Goal: Task Accomplishment & Management: Manage account settings

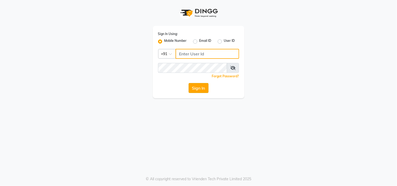
type input "8369581352"
click at [195, 87] on button "Sign In" at bounding box center [198, 88] width 20 height 10
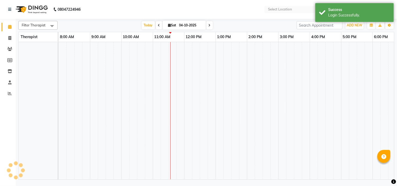
select select "en"
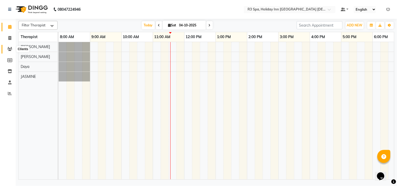
click at [8, 50] on icon at bounding box center [9, 49] width 5 height 4
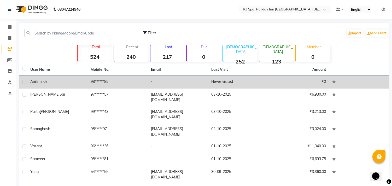
click at [187, 80] on td "-" at bounding box center [178, 82] width 60 height 13
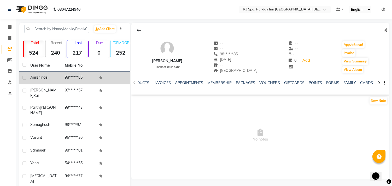
scroll to position [0, 96]
click at [311, 81] on link "FORMS" at bounding box center [312, 83] width 13 height 5
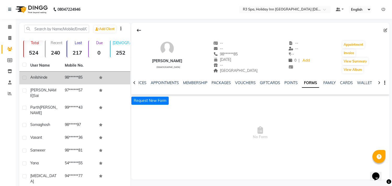
scroll to position [0, 49]
click at [154, 100] on button "Request New Form" at bounding box center [149, 101] width 37 height 8
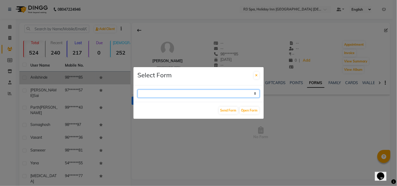
click at [238, 94] on select "GUEST FEEDBACK FORM HEALTH ASSESSMENT FORM" at bounding box center [199, 94] width 122 height 8
select select "204"
click at [138, 90] on select "GUEST FEEDBACK FORM HEALTH ASSESSMENT FORM" at bounding box center [199, 94] width 122 height 8
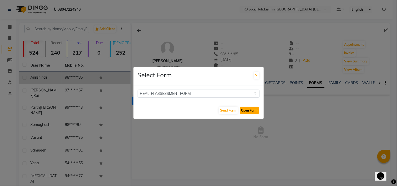
click at [247, 110] on button "Open Form" at bounding box center [249, 110] width 19 height 7
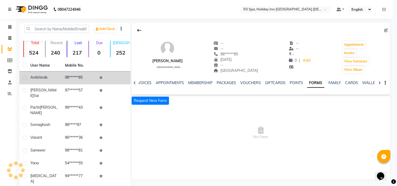
select select
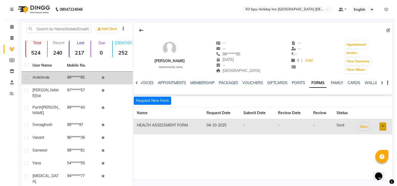
scroll to position [0, 46]
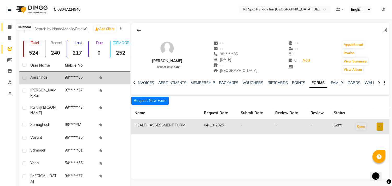
click at [9, 27] on icon at bounding box center [9, 27] width 3 height 4
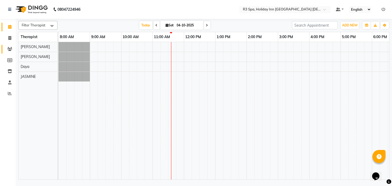
click at [10, 50] on icon at bounding box center [9, 49] width 5 height 4
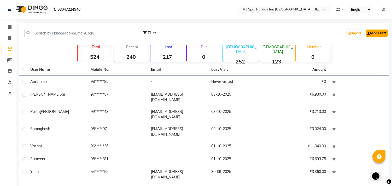
click at [376, 33] on link "Add Client" at bounding box center [377, 33] width 22 height 7
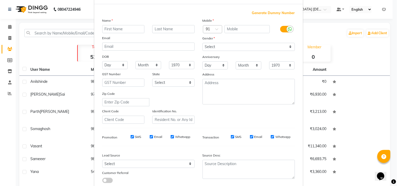
scroll to position [55, 0]
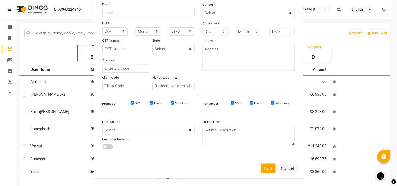
drag, startPoint x: 288, startPoint y: 165, endPoint x: 237, endPoint y: 139, distance: 57.2
click at [288, 165] on button "Cancel" at bounding box center [287, 168] width 20 height 10
select select
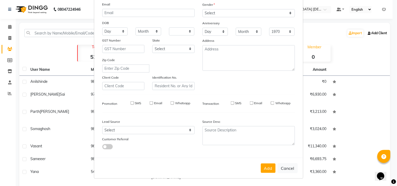
select select
checkbox input "false"
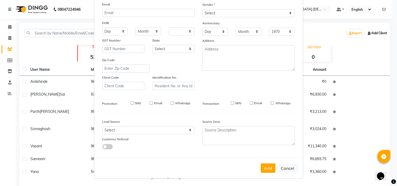
checkbox input "false"
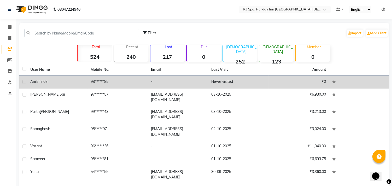
click at [113, 79] on td "98******85" at bounding box center [118, 82] width 60 height 13
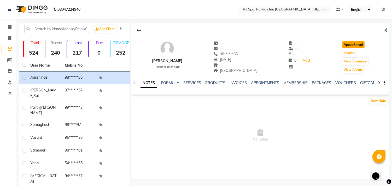
click at [351, 42] on button "Appointment" at bounding box center [354, 44] width 22 height 7
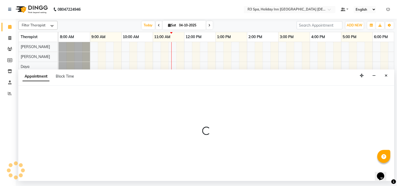
select select "tentative"
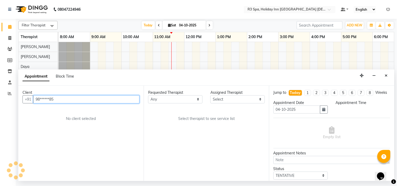
select select "540"
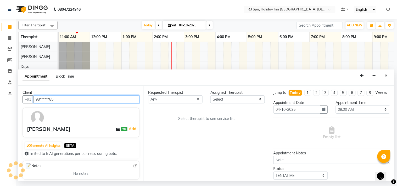
scroll to position [0, 94]
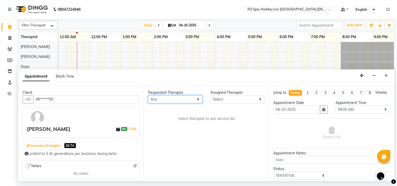
click at [182, 96] on select "Any [PERSON_NAME] [PERSON_NAME]" at bounding box center [175, 99] width 54 height 8
select select "71358"
click at [148, 95] on select "Any [PERSON_NAME] [PERSON_NAME]" at bounding box center [175, 99] width 54 height 8
select select "71358"
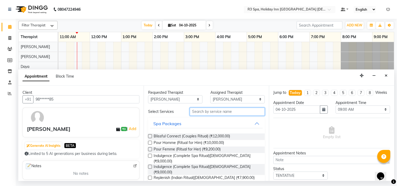
click at [207, 112] on input "text" at bounding box center [227, 112] width 75 height 8
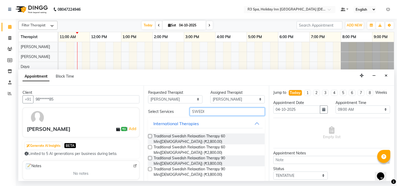
type input "SWEDI"
click at [149, 137] on label at bounding box center [150, 136] width 4 height 4
click at [149, 137] on input "checkbox" at bounding box center [149, 136] width 3 height 3
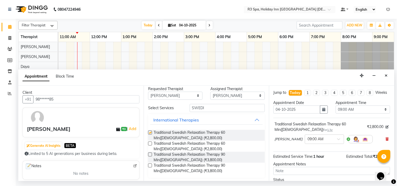
checkbox input "false"
click at [337, 144] on span at bounding box center [340, 140] width 7 height 5
click at [305, 152] on div "11:15 AM" at bounding box center [324, 149] width 39 height 10
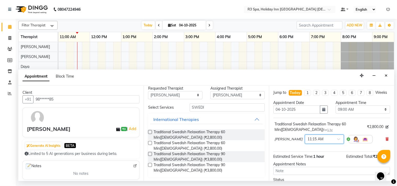
scroll to position [47, 0]
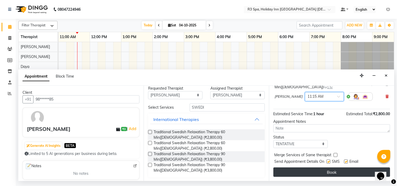
click at [323, 173] on button "Book" at bounding box center [331, 172] width 117 height 9
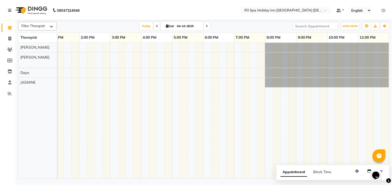
scroll to position [0, 0]
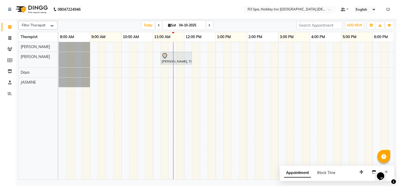
click at [177, 58] on div at bounding box center [176, 56] width 29 height 6
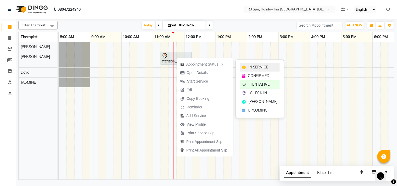
click at [253, 66] on span "IN SERVICE" at bounding box center [258, 67] width 20 height 5
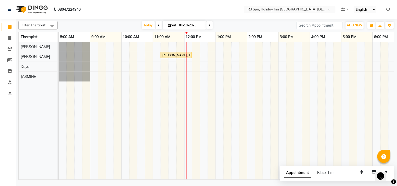
click at [178, 54] on div "[PERSON_NAME], TK01, 11:15 AM-12:15 PM, Traditional Swedish Relaxation Therapy …" at bounding box center [176, 55] width 30 height 5
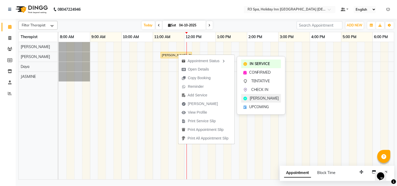
click at [253, 97] on span "[PERSON_NAME]" at bounding box center [263, 98] width 29 height 5
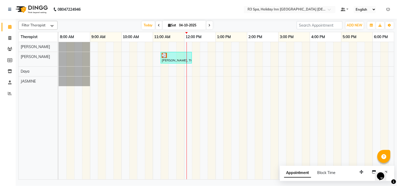
click at [182, 59] on div "[PERSON_NAME], TK01, 11:15 AM-12:15 PM, Traditional Swedish Relaxation Therapy …" at bounding box center [176, 58] width 30 height 10
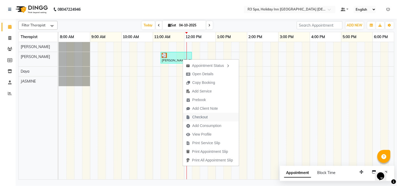
click at [198, 116] on span "Checkout" at bounding box center [199, 117] width 15 height 5
select select "service"
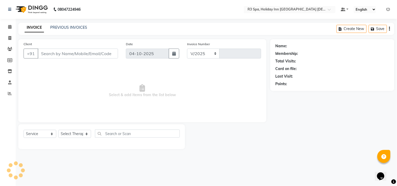
select select "7921"
type input "0637"
type input "98******85"
select select "71358"
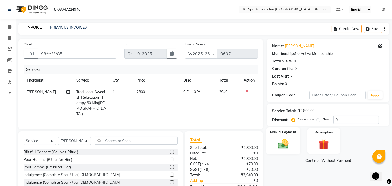
click at [290, 140] on img at bounding box center [283, 144] width 17 height 12
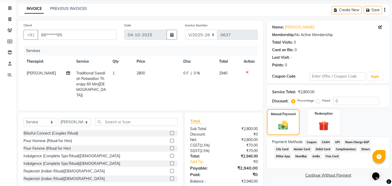
scroll to position [29, 0]
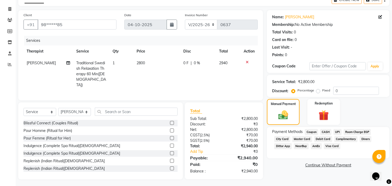
click at [326, 131] on span "CASH" at bounding box center [326, 132] width 11 height 6
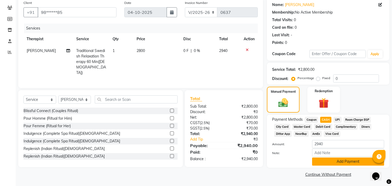
click at [329, 162] on button "Add Payment" at bounding box center [348, 162] width 72 height 8
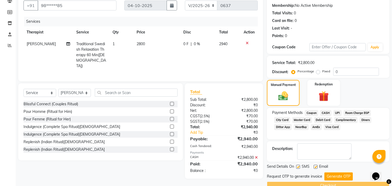
scroll to position [59, 0]
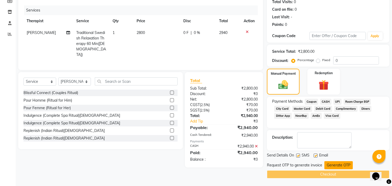
click at [338, 163] on button "Generate OTP" at bounding box center [339, 165] width 28 height 8
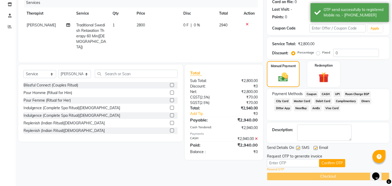
scroll to position [69, 0]
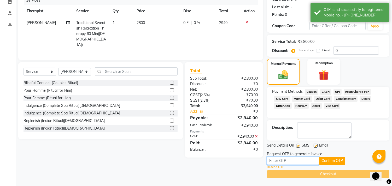
click at [293, 160] on input "text" at bounding box center [293, 161] width 52 height 8
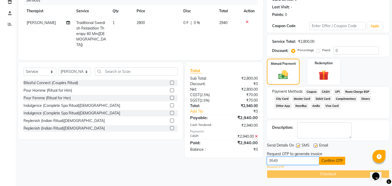
type input "9549"
click at [327, 163] on button "Confirm OTP" at bounding box center [332, 161] width 26 height 8
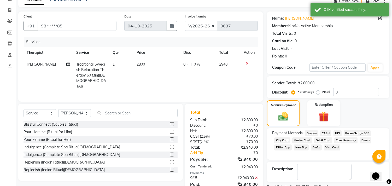
scroll to position [49, 0]
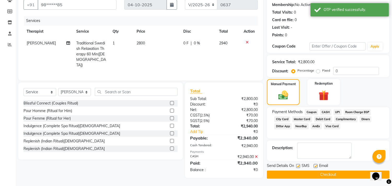
click at [320, 174] on button "Checkout" at bounding box center [328, 175] width 123 height 8
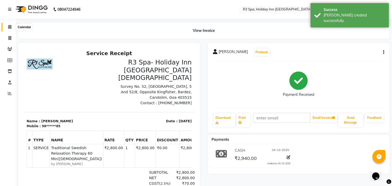
click at [9, 28] on icon at bounding box center [9, 27] width 3 height 4
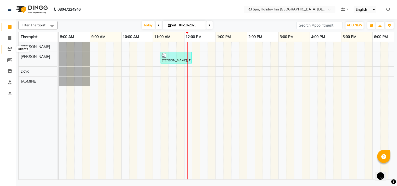
click at [8, 48] on icon at bounding box center [9, 49] width 5 height 4
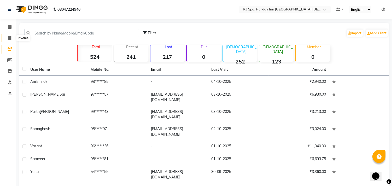
click at [9, 37] on icon at bounding box center [9, 38] width 3 height 4
select select "7921"
select select "service"
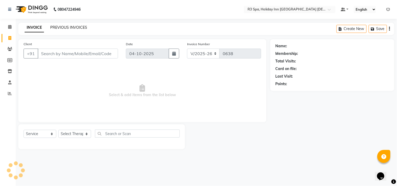
click at [68, 26] on link "PREVIOUS INVOICES" at bounding box center [68, 27] width 37 height 5
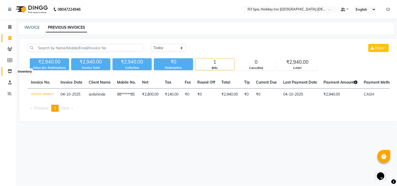
click at [9, 71] on icon at bounding box center [10, 71] width 4 height 4
select select
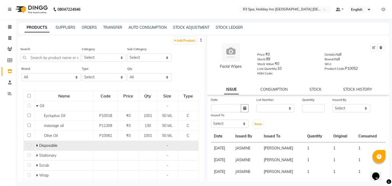
click at [48, 147] on span "Disposable" at bounding box center [48, 145] width 18 height 5
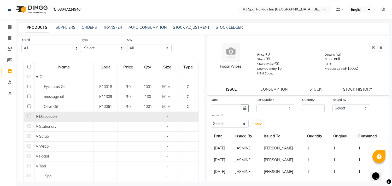
click at [36, 118] on icon at bounding box center [37, 117] width 2 height 4
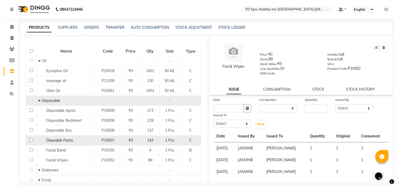
scroll to position [58, 0]
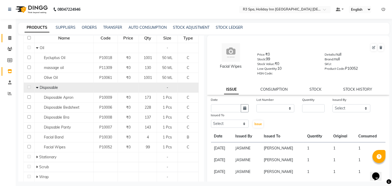
click at [9, 38] on icon at bounding box center [9, 38] width 3 height 4
select select "service"
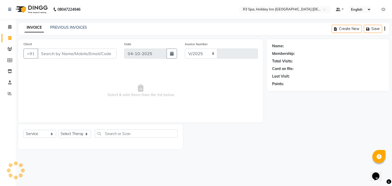
select select "7921"
type input "0638"
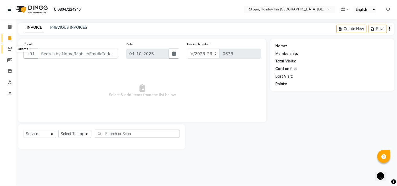
click at [7, 48] on icon at bounding box center [9, 49] width 5 height 4
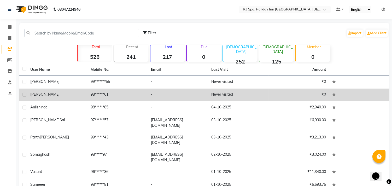
click at [97, 96] on td "98******61" at bounding box center [118, 95] width 60 height 13
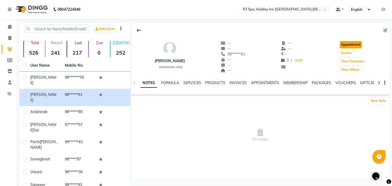
click at [348, 43] on button "Appointment" at bounding box center [351, 44] width 22 height 7
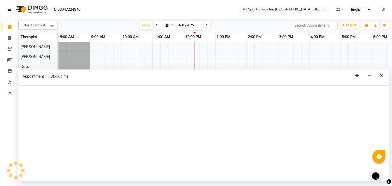
select select "tentative"
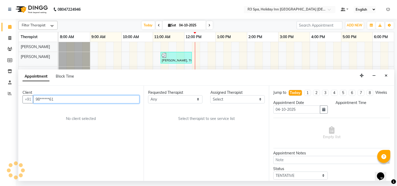
select select "540"
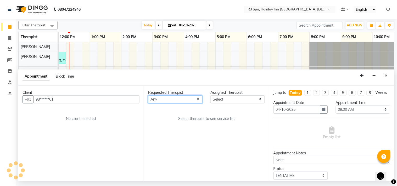
click at [167, 98] on select "Any [PERSON_NAME] [PERSON_NAME]" at bounding box center [175, 99] width 54 height 8
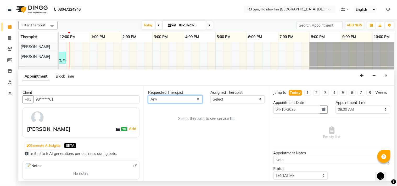
select select "71358"
click at [148, 95] on select "Any [PERSON_NAME] [PERSON_NAME]" at bounding box center [175, 99] width 54 height 8
select select "71358"
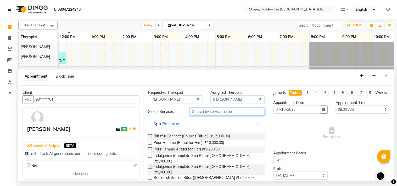
click at [218, 110] on input "text" at bounding box center [227, 112] width 75 height 8
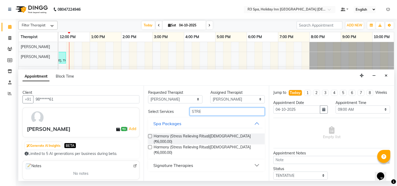
type input "STRE"
click at [209, 161] on button "Signature Therapies" at bounding box center [206, 165] width 112 height 9
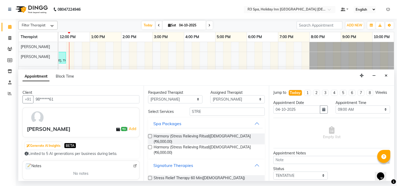
scroll to position [22, 0]
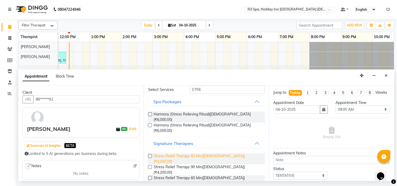
click at [211, 153] on span "Stress Relief Therapy 60 Min([DEMOGRAPHIC_DATA]) (₹3,200.00)" at bounding box center [206, 158] width 107 height 11
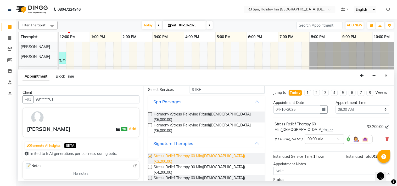
checkbox input "false"
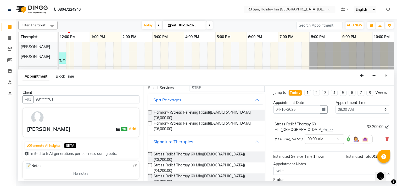
scroll to position [26, 0]
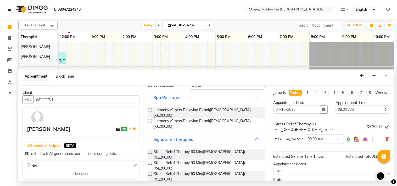
click at [337, 139] on span at bounding box center [340, 140] width 7 height 5
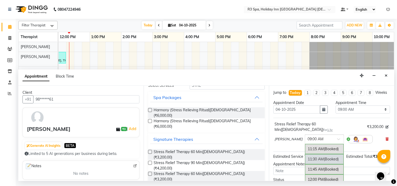
scroll to position [116, 0]
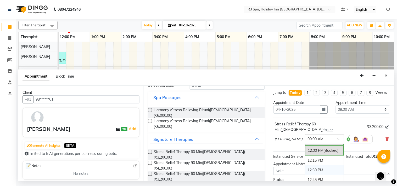
click at [305, 168] on div "12:30 PM" at bounding box center [324, 170] width 39 height 10
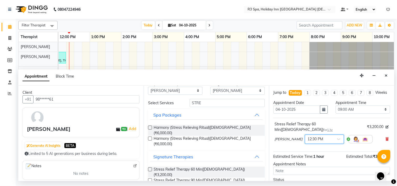
scroll to position [0, 0]
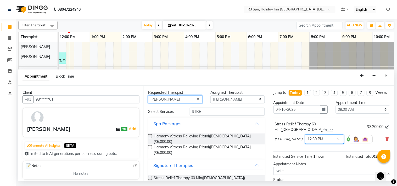
click at [175, 97] on select "Any [PERSON_NAME] [PERSON_NAME]" at bounding box center [175, 99] width 54 height 8
select select "71368"
click at [148, 95] on select "Any [PERSON_NAME] [PERSON_NAME]" at bounding box center [175, 99] width 54 height 8
select select "71368"
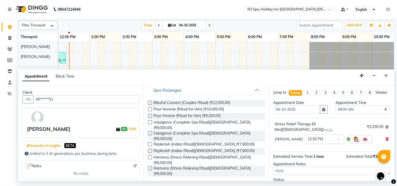
scroll to position [77, 0]
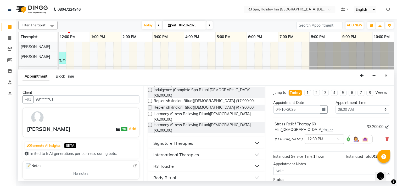
click at [180, 140] on div "Signature Therapies" at bounding box center [173, 143] width 40 height 6
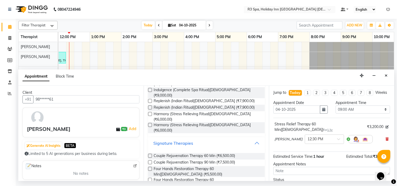
scroll to position [135, 0]
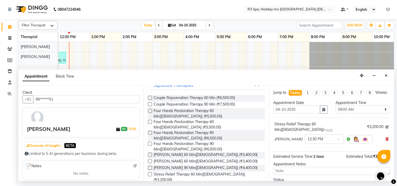
click at [149, 184] on label at bounding box center [150, 186] width 4 height 4
click at [149, 184] on input "checkbox" at bounding box center [149, 185] width 3 height 3
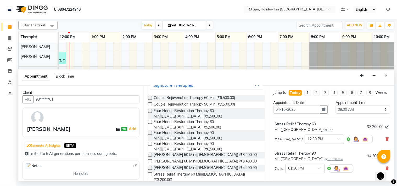
checkbox input "false"
click at [317, 167] on div at bounding box center [304, 167] width 39 height 5
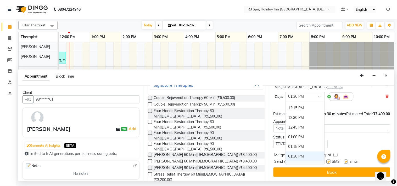
scroll to position [116, 0]
click at [296, 121] on div "12:30 PM" at bounding box center [304, 126] width 39 height 10
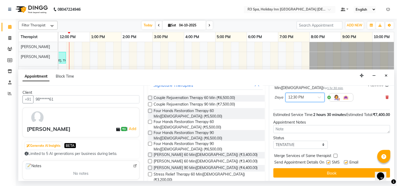
scroll to position [82, 0]
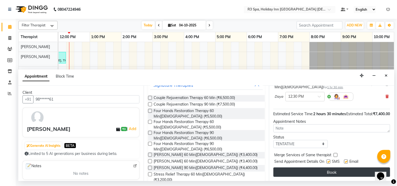
click at [323, 171] on button "Book" at bounding box center [331, 172] width 117 height 9
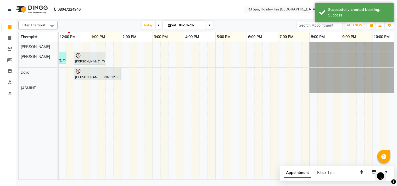
click at [85, 58] on div at bounding box center [89, 56] width 29 height 6
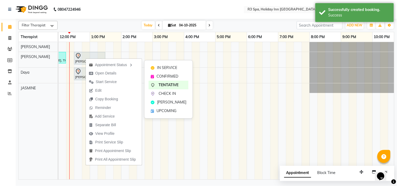
click at [160, 67] on span "IN SERVICE" at bounding box center [167, 67] width 20 height 5
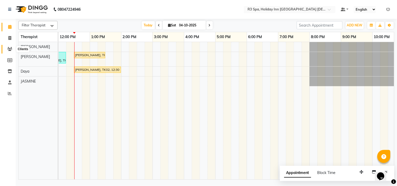
click at [9, 49] on icon at bounding box center [9, 49] width 5 height 4
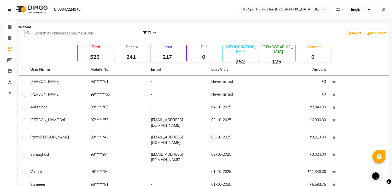
drag, startPoint x: 10, startPoint y: 29, endPoint x: 9, endPoint y: 36, distance: 7.5
click at [10, 29] on icon at bounding box center [9, 27] width 3 height 4
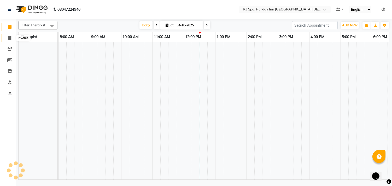
click at [9, 36] on icon at bounding box center [9, 38] width 3 height 4
select select "service"
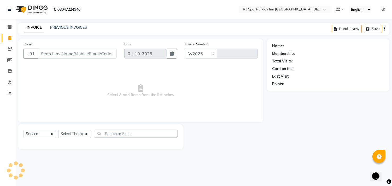
select select "7921"
type input "0638"
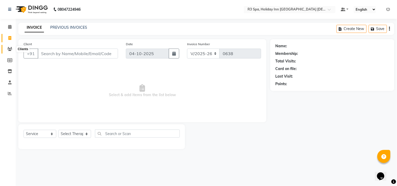
click at [10, 48] on icon at bounding box center [9, 49] width 5 height 4
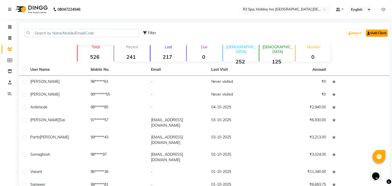
click at [376, 33] on link "Add Client" at bounding box center [377, 33] width 22 height 7
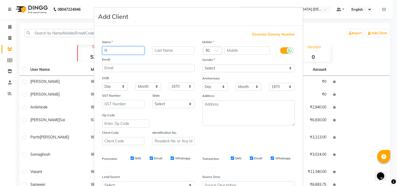
click at [118, 51] on input "N" at bounding box center [123, 51] width 42 height 8
type input "[PERSON_NAME]"
type input "Trivedi"
click at [246, 52] on input "text" at bounding box center [246, 51] width 45 height 8
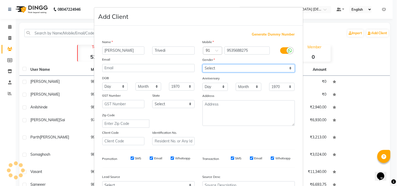
click at [259, 67] on select "Select [DEMOGRAPHIC_DATA] [DEMOGRAPHIC_DATA] Other Prefer Not To Say" at bounding box center [248, 68] width 92 height 8
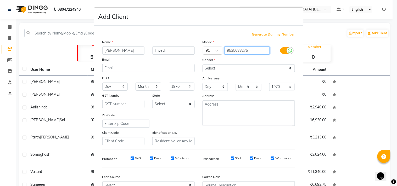
click at [255, 51] on input "9535688275" at bounding box center [246, 51] width 45 height 8
type input "9535688278"
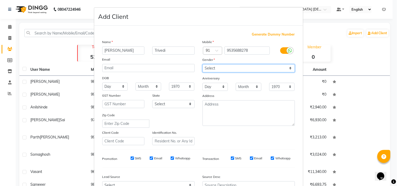
drag, startPoint x: 249, startPoint y: 67, endPoint x: 249, endPoint y: 71, distance: 4.4
click at [249, 67] on select "Select [DEMOGRAPHIC_DATA] [DEMOGRAPHIC_DATA] Other Prefer Not To Say" at bounding box center [248, 68] width 92 height 8
select select "[DEMOGRAPHIC_DATA]"
click at [202, 64] on select "Select [DEMOGRAPHIC_DATA] [DEMOGRAPHIC_DATA] Other Prefer Not To Say" at bounding box center [248, 68] width 92 height 8
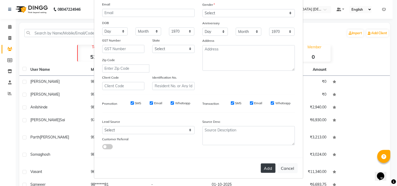
click at [266, 167] on button "Add" at bounding box center [268, 168] width 15 height 9
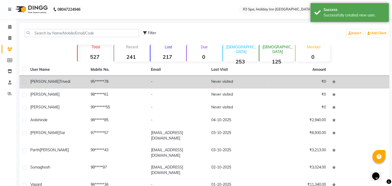
click at [79, 81] on div "[PERSON_NAME]" at bounding box center [57, 81] width 54 height 5
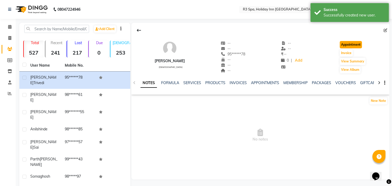
click at [352, 46] on button "Appointment" at bounding box center [351, 44] width 22 height 7
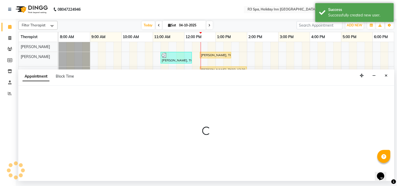
select select "tentative"
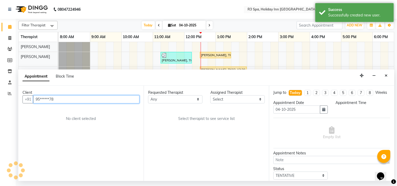
select select "540"
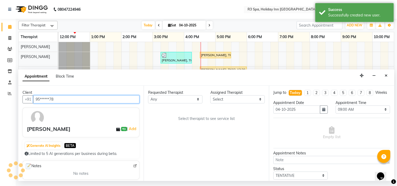
scroll to position [0, 126]
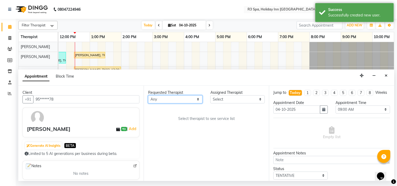
click at [172, 99] on select "Any [PERSON_NAME] [PERSON_NAME]" at bounding box center [175, 99] width 54 height 8
select select "71357"
click at [148, 95] on select "Any [PERSON_NAME] [PERSON_NAME]" at bounding box center [175, 99] width 54 height 8
select select "71357"
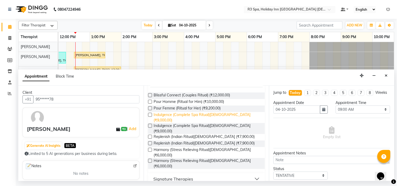
scroll to position [77, 0]
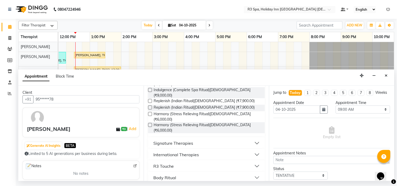
click at [185, 140] on div "Signature Therapies" at bounding box center [173, 143] width 40 height 6
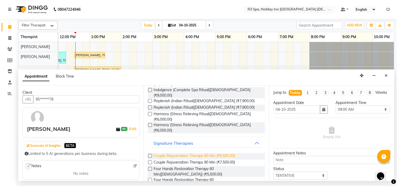
click at [181, 153] on span "Couple Rejuvenation Therapy 60 Min (₹6,500.00)" at bounding box center [193, 156] width 81 height 7
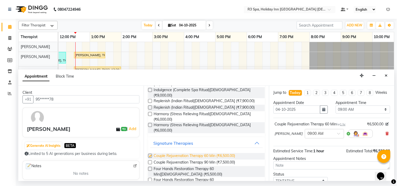
checkbox input "false"
click at [319, 136] on div at bounding box center [324, 133] width 39 height 5
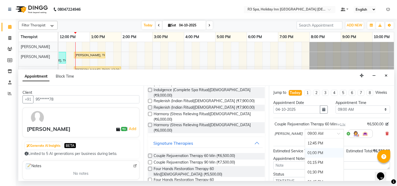
click at [306, 158] on div "01:00 PM" at bounding box center [324, 153] width 39 height 10
click at [362, 137] on img at bounding box center [365, 134] width 6 height 6
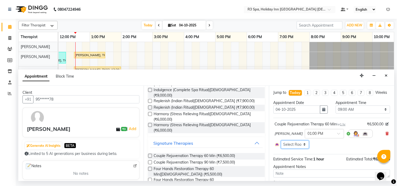
click at [290, 148] on select "Select Room Floor" at bounding box center [295, 145] width 28 height 8
click at [352, 137] on img at bounding box center [355, 134] width 6 height 6
click at [310, 150] on span at bounding box center [314, 146] width 10 height 10
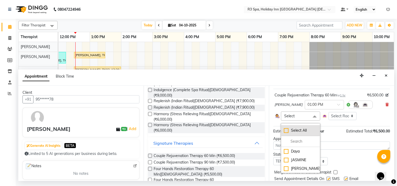
scroll to position [51, 0]
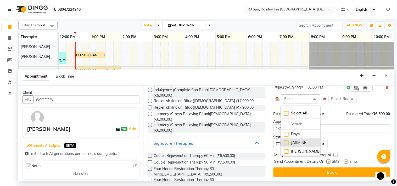
click at [291, 142] on div "JASMINE" at bounding box center [300, 142] width 33 height 5
checkbox input "true"
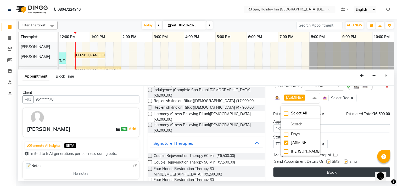
click at [324, 170] on button "Book" at bounding box center [331, 172] width 117 height 9
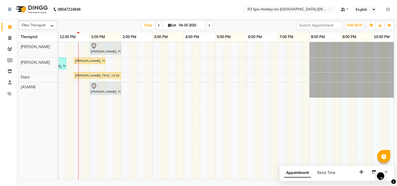
click at [95, 73] on div "[PERSON_NAME], TK02, 12:30 PM-02:00 PM, Stress Relief Therapy 90 Min([DEMOGRAPH…" at bounding box center [98, 75] width 46 height 5
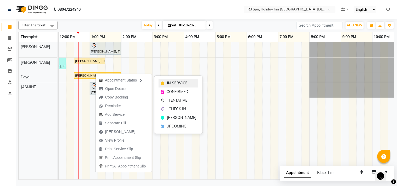
click at [181, 83] on span "IN SERVICE" at bounding box center [177, 83] width 20 height 5
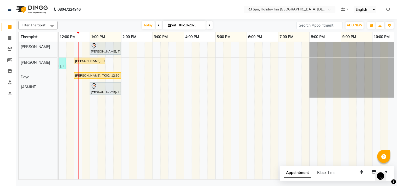
click at [85, 74] on div "[PERSON_NAME], TK02, 12:30 PM-02:00 PM, Stress Relief Therapy 90 Min([DEMOGRAPH…" at bounding box center [98, 75] width 46 height 5
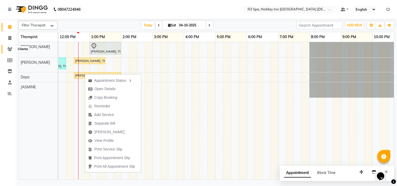
drag, startPoint x: 9, startPoint y: 47, endPoint x: 11, endPoint y: 49, distance: 3.1
click at [9, 47] on span at bounding box center [9, 49] width 9 height 6
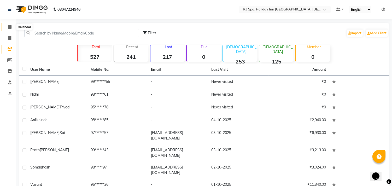
click at [8, 25] on icon at bounding box center [9, 27] width 3 height 4
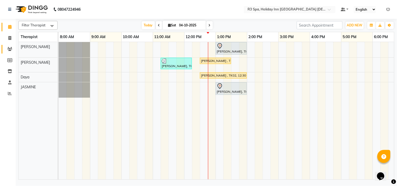
click at [7, 50] on span at bounding box center [9, 49] width 9 height 6
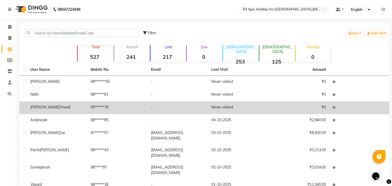
click at [222, 109] on td "Never visited" at bounding box center [238, 107] width 60 height 13
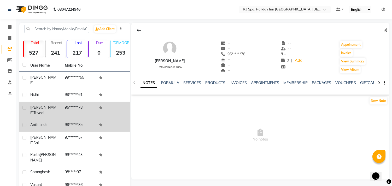
click at [62, 119] on td "98******85" at bounding box center [79, 125] width 35 height 13
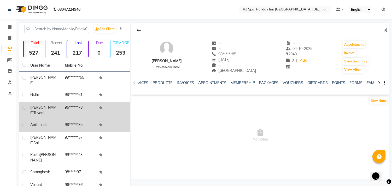
scroll to position [0, 96]
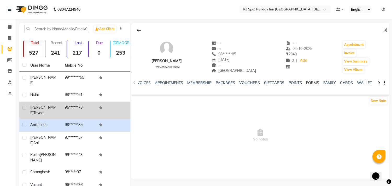
click at [312, 82] on link "FORMS" at bounding box center [312, 83] width 13 height 5
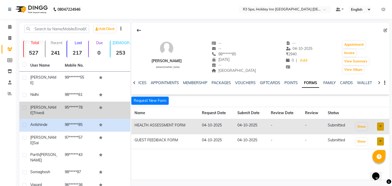
scroll to position [0, 49]
click at [9, 27] on icon at bounding box center [9, 27] width 3 height 4
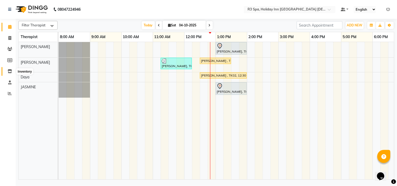
click at [11, 71] on icon at bounding box center [10, 71] width 4 height 4
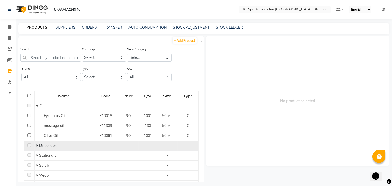
click at [49, 145] on span "Disposable" at bounding box center [48, 145] width 18 height 5
click at [45, 145] on span "Disposable" at bounding box center [48, 145] width 18 height 5
click at [39, 145] on span "Disposable" at bounding box center [48, 145] width 18 height 5
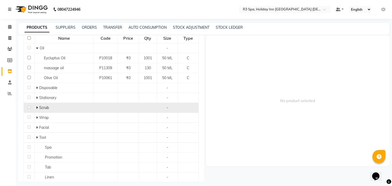
scroll to position [58, 0]
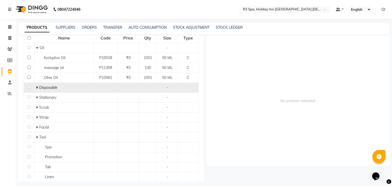
click at [36, 88] on icon at bounding box center [37, 88] width 2 height 4
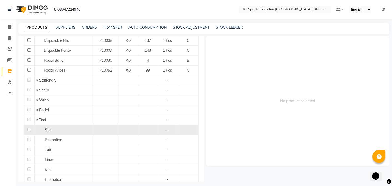
scroll to position [145, 0]
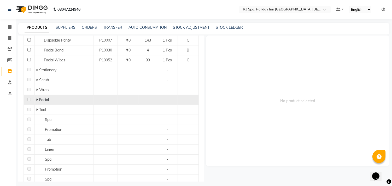
click at [38, 100] on span at bounding box center [37, 100] width 3 height 5
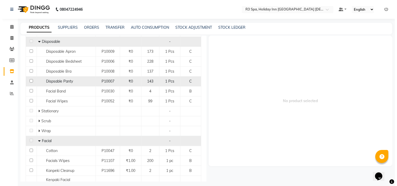
scroll to position [114, 0]
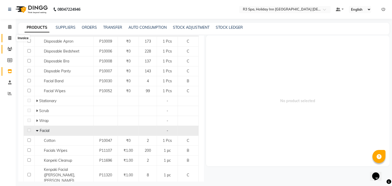
drag, startPoint x: 10, startPoint y: 38, endPoint x: 11, endPoint y: 47, distance: 9.5
click at [10, 38] on icon at bounding box center [9, 38] width 3 height 4
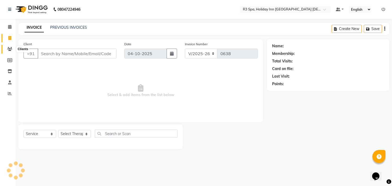
click at [10, 48] on icon at bounding box center [9, 49] width 5 height 4
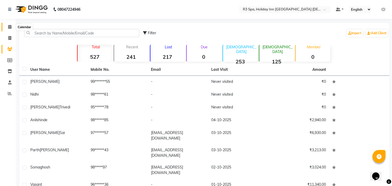
click at [9, 27] on icon at bounding box center [9, 27] width 3 height 4
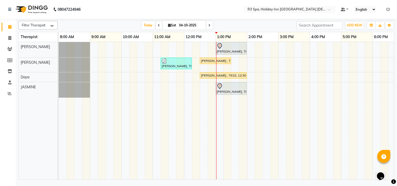
click at [231, 49] on div at bounding box center [230, 46] width 29 height 6
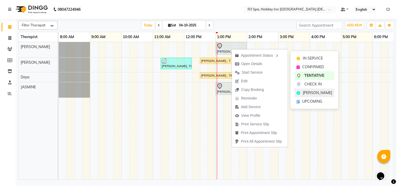
click at [313, 91] on span "[PERSON_NAME]" at bounding box center [317, 92] width 29 height 5
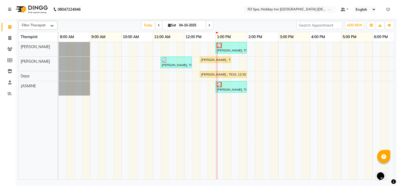
click at [236, 47] on div at bounding box center [230, 45] width 29 height 5
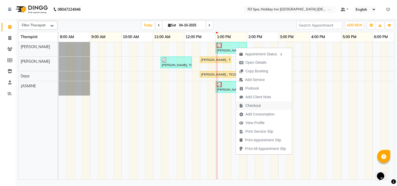
click at [249, 107] on span "Checkout" at bounding box center [252, 105] width 15 height 5
select select "7921"
select select "service"
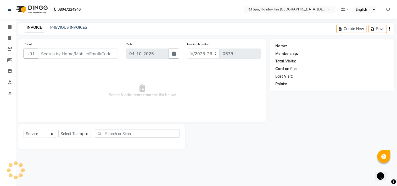
type input "95******78"
select select "71357"
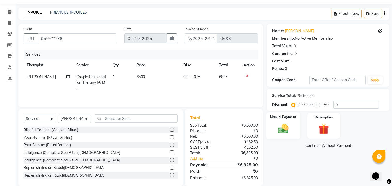
scroll to position [24, 0]
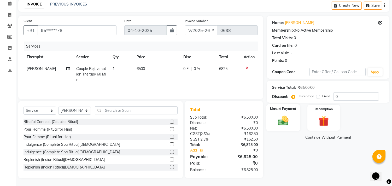
click at [281, 116] on img at bounding box center [283, 121] width 17 height 12
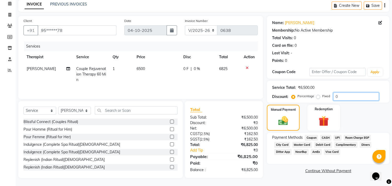
click at [348, 95] on input "0" at bounding box center [357, 97] width 46 height 8
type input "10"
click at [284, 114] on div "Manual Payment" at bounding box center [284, 117] width 34 height 27
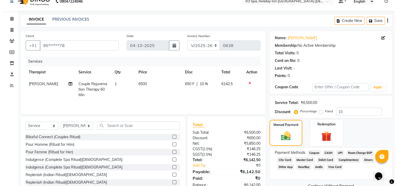
scroll to position [0, 0]
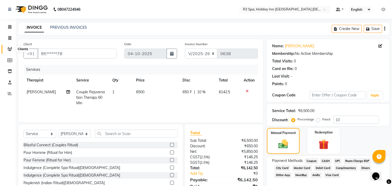
click at [9, 50] on icon at bounding box center [9, 49] width 5 height 4
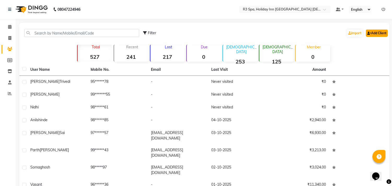
click at [377, 32] on link "Add Client" at bounding box center [377, 33] width 22 height 7
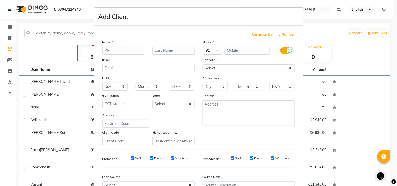
type input "P"
type input "p"
type input "Priyanka"
type input "Trivedi"
click at [242, 51] on input "text" at bounding box center [246, 51] width 45 height 8
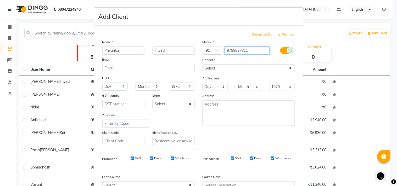
type input "9799827811"
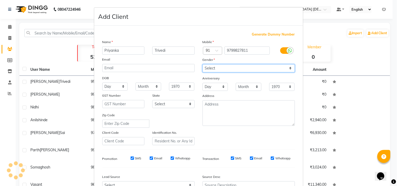
click at [254, 67] on select "Select [DEMOGRAPHIC_DATA] [DEMOGRAPHIC_DATA] Other Prefer Not To Say" at bounding box center [248, 68] width 92 height 8
select select "[DEMOGRAPHIC_DATA]"
click at [202, 64] on select "Select [DEMOGRAPHIC_DATA] [DEMOGRAPHIC_DATA] Other Prefer Not To Say" at bounding box center [248, 68] width 92 height 8
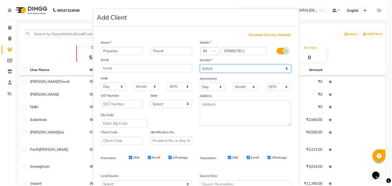
scroll to position [55, 0]
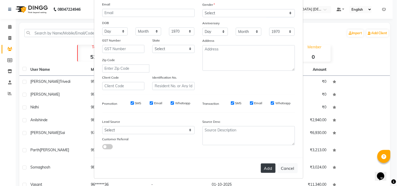
click at [268, 165] on button "Add" at bounding box center [268, 168] width 15 height 9
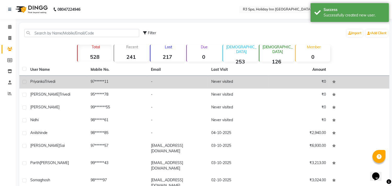
click at [116, 82] on td "97******11" at bounding box center [118, 82] width 60 height 13
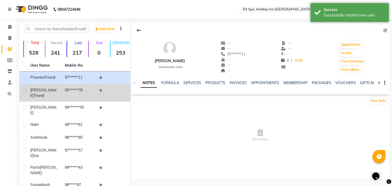
drag, startPoint x: 59, startPoint y: 90, endPoint x: 63, endPoint y: 91, distance: 3.7
click at [59, 90] on td "[PERSON_NAME]" at bounding box center [44, 92] width 35 height 17
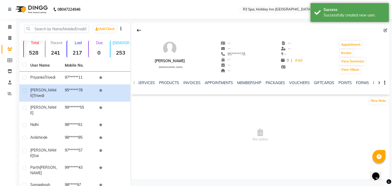
scroll to position [0, 96]
click at [308, 82] on link "FORMS" at bounding box center [312, 83] width 13 height 5
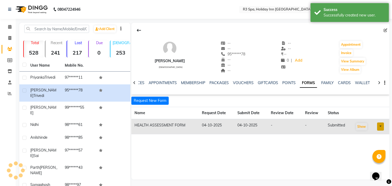
scroll to position [0, 49]
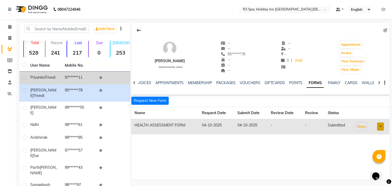
click at [76, 73] on td "97******11" at bounding box center [79, 78] width 35 height 13
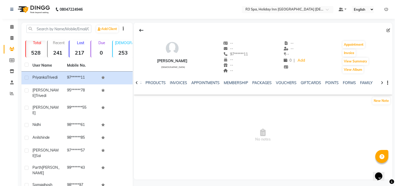
scroll to position [0, 33]
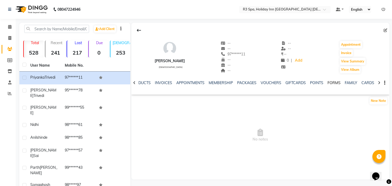
click at [328, 82] on link "FORMS" at bounding box center [334, 83] width 13 height 5
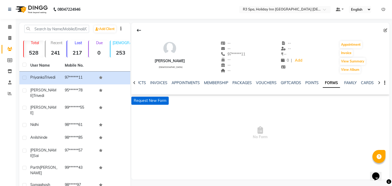
click at [152, 100] on button "Request New Form" at bounding box center [149, 101] width 37 height 8
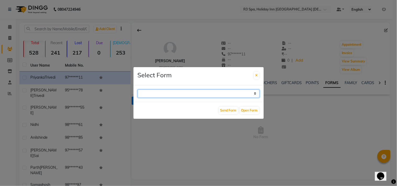
click at [231, 91] on select "GUEST FEEDBACK FORM HEALTH ASSESSMENT FORM" at bounding box center [199, 94] width 122 height 8
select select "204"
click at [138, 90] on select "GUEST FEEDBACK FORM HEALTH ASSESSMENT FORM" at bounding box center [199, 94] width 122 height 8
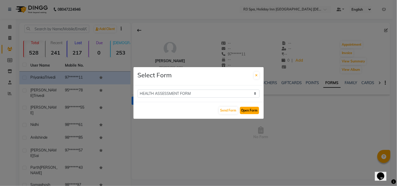
click at [249, 110] on button "Open Form" at bounding box center [249, 110] width 19 height 7
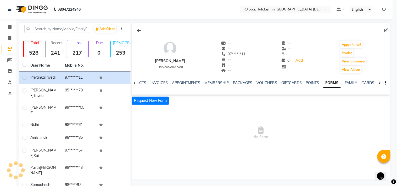
select select
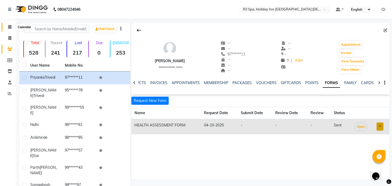
click at [10, 27] on icon at bounding box center [9, 27] width 3 height 4
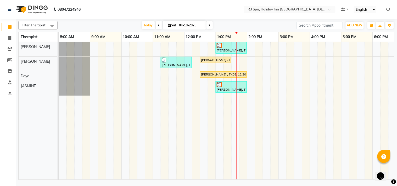
click at [216, 60] on div "[PERSON_NAME] , TK02, 12:30 PM-01:30 PM, Stress Relief Therapy 60 Min([DEMOGRAP…" at bounding box center [215, 60] width 30 height 5
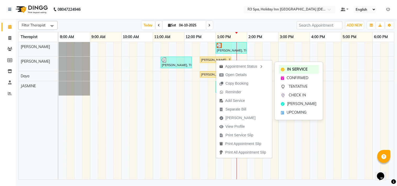
click at [301, 103] on span "[PERSON_NAME]" at bounding box center [301, 103] width 29 height 5
